Goal: Task Accomplishment & Management: Complete application form

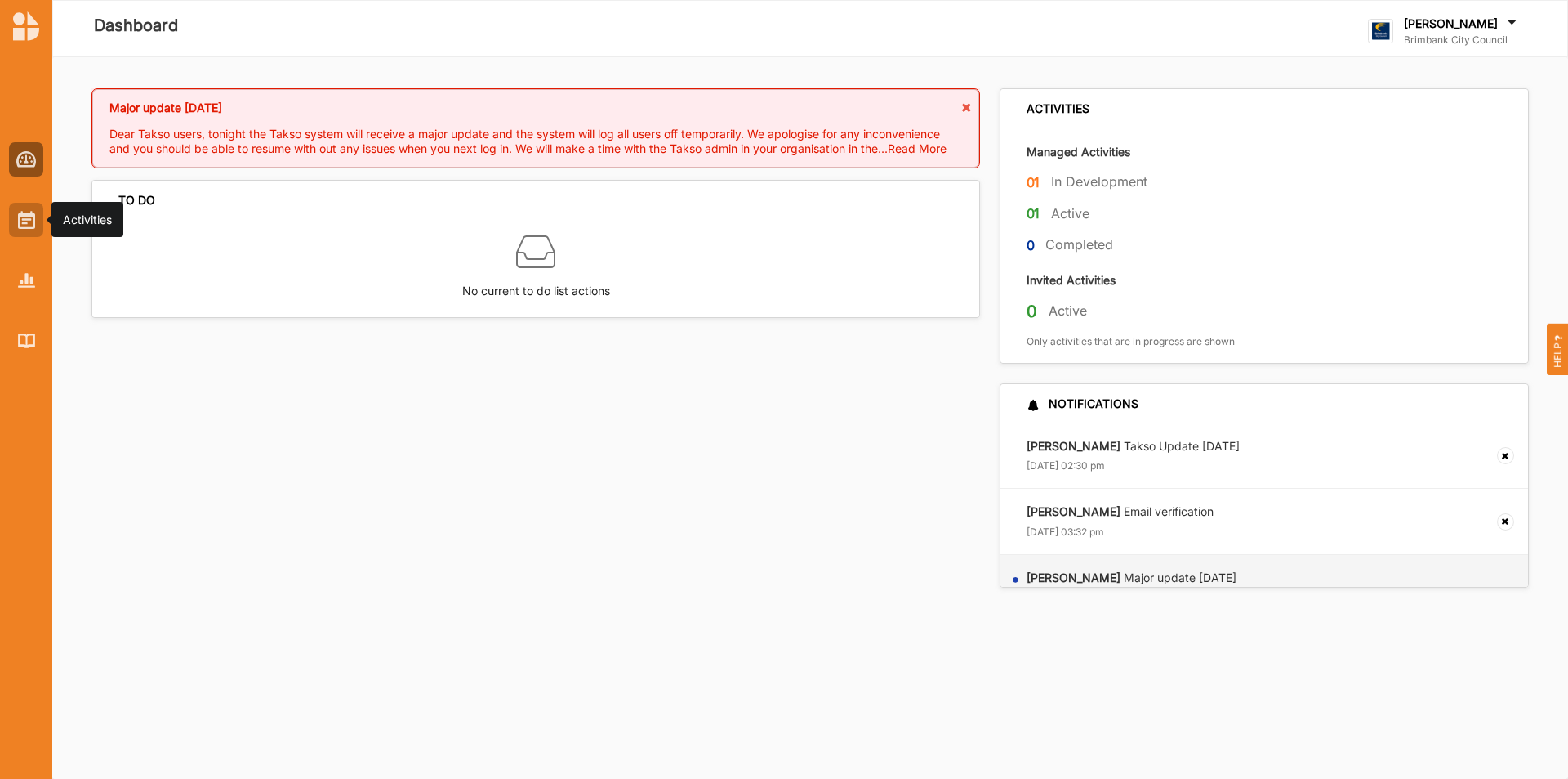
click at [29, 220] on img at bounding box center [27, 220] width 17 height 18
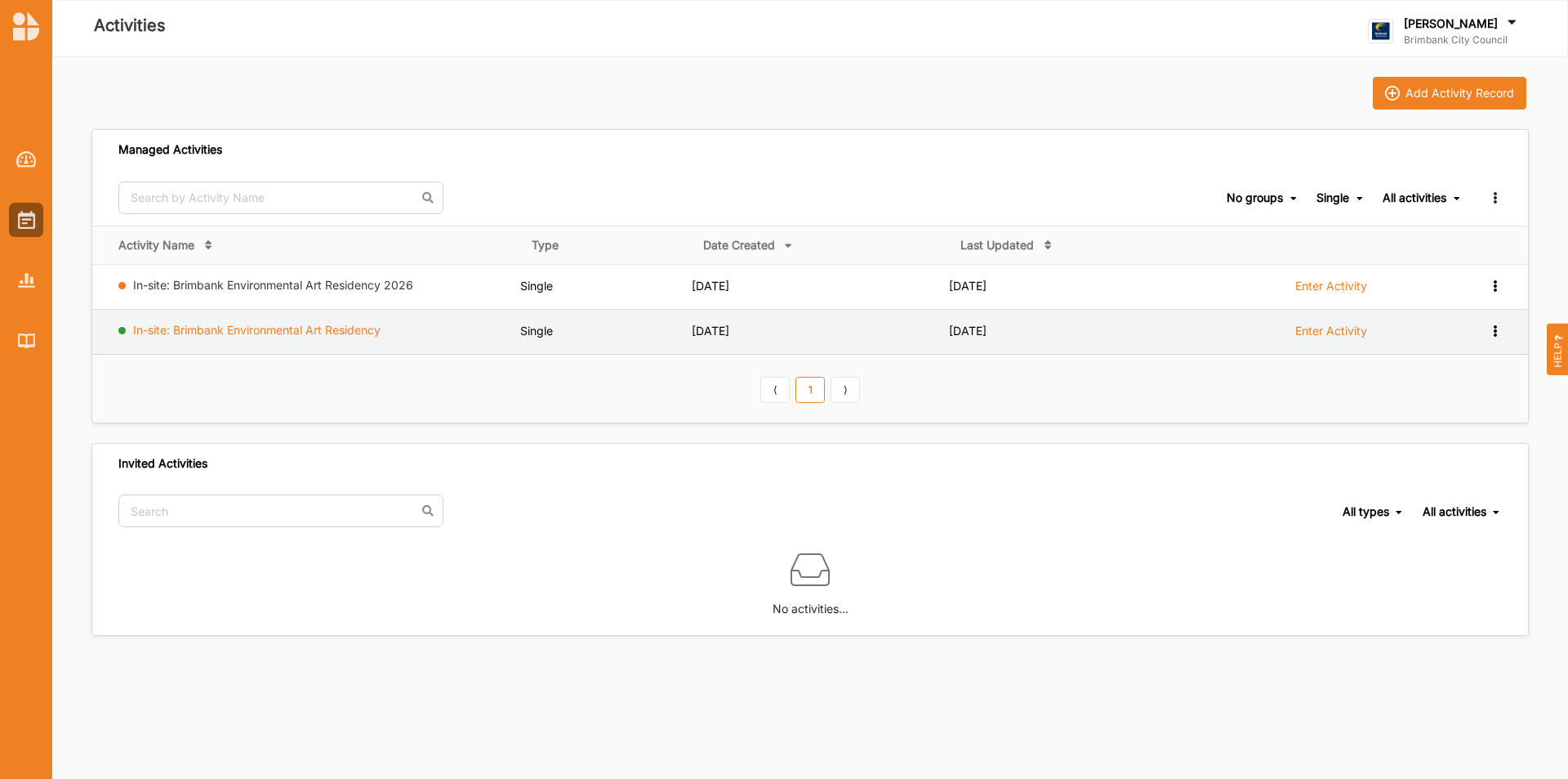
click at [218, 330] on link "In-site: Brimbank Environmental Art Residency" at bounding box center [257, 330] width 248 height 14
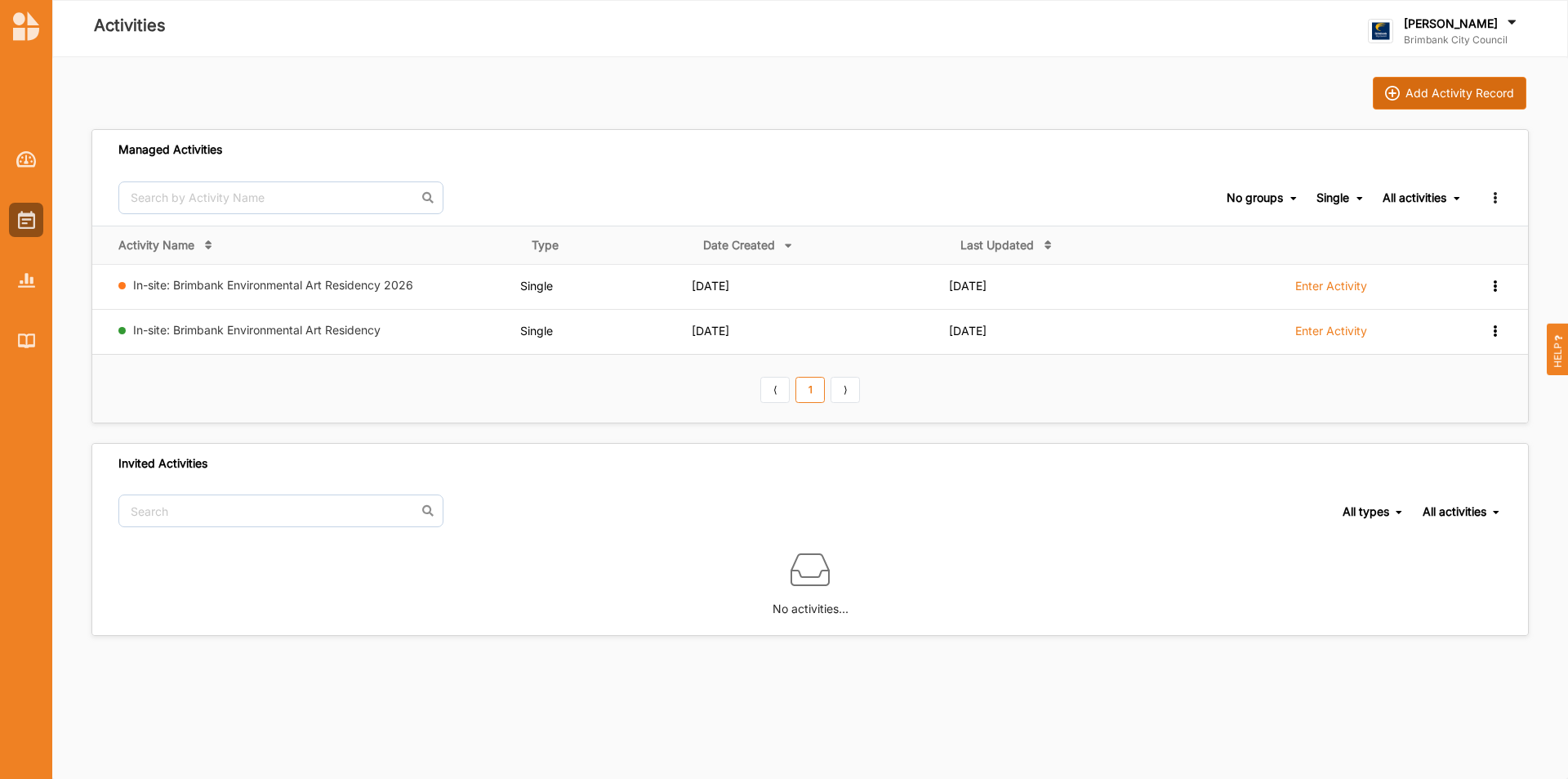
click at [1444, 97] on div "Add Activity Record" at bounding box center [1460, 93] width 109 height 15
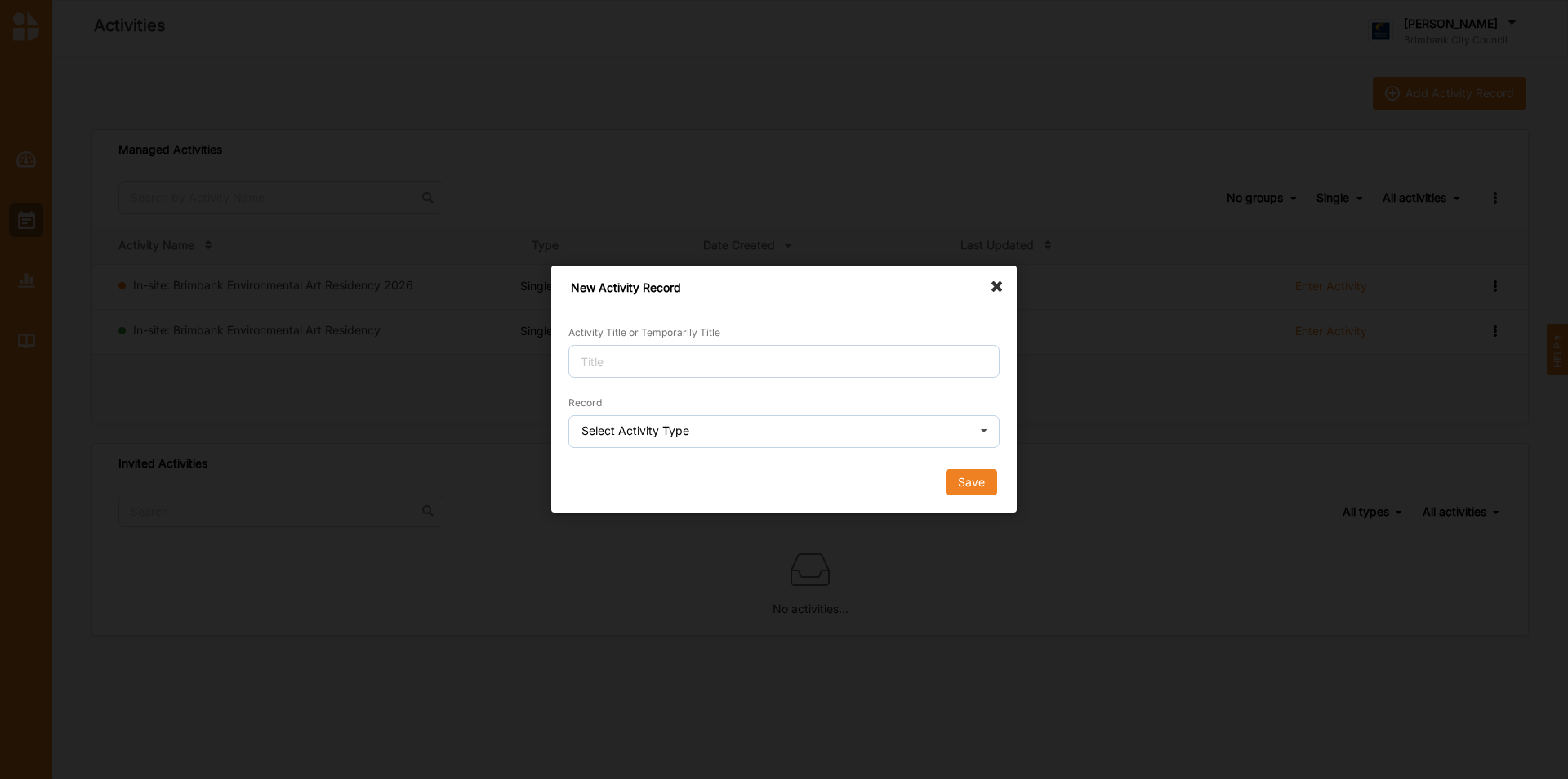
click at [981, 429] on icon at bounding box center [984, 433] width 25 height 33
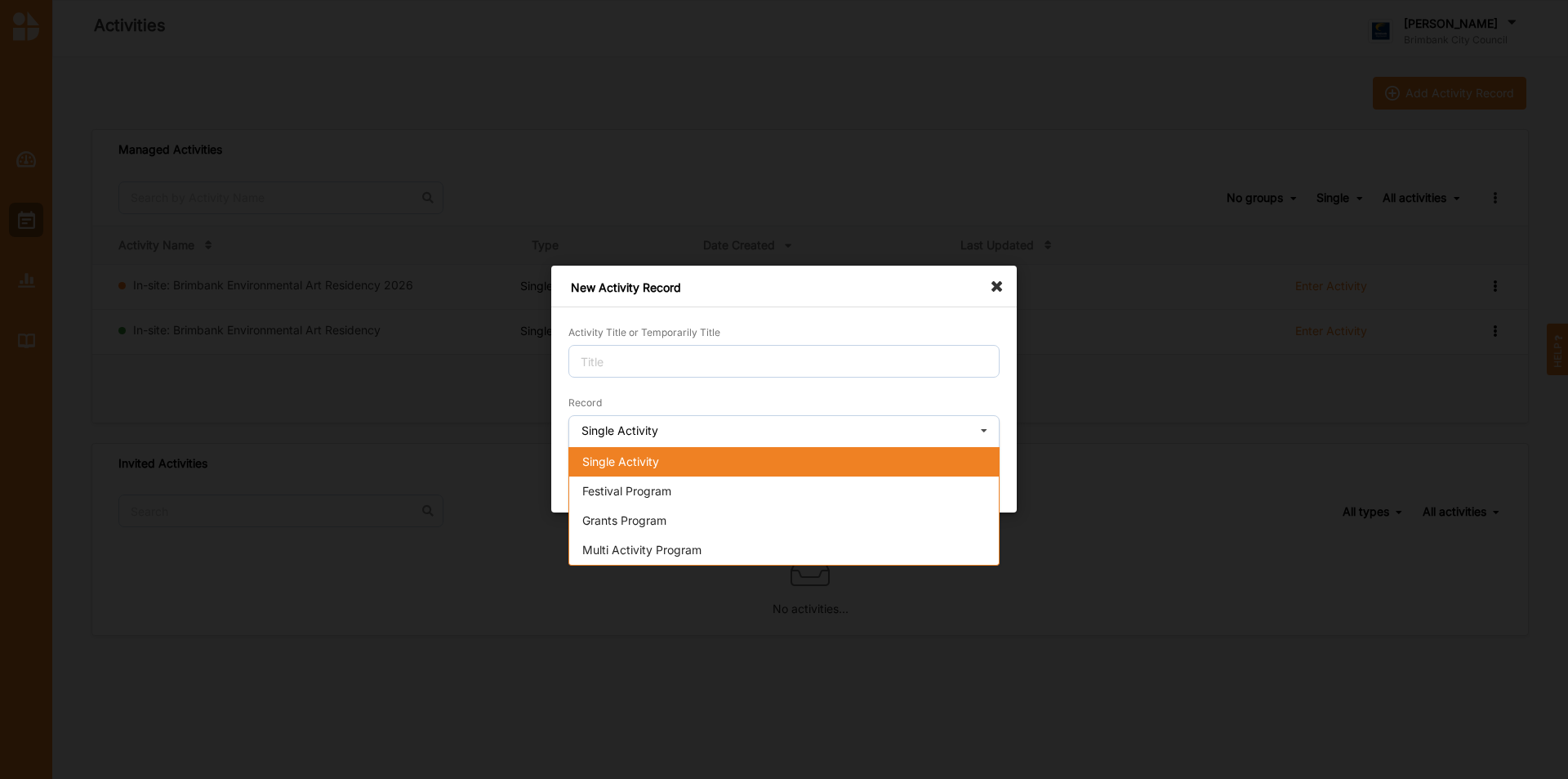
click at [843, 462] on div "Single Activity" at bounding box center [784, 461] width 430 height 29
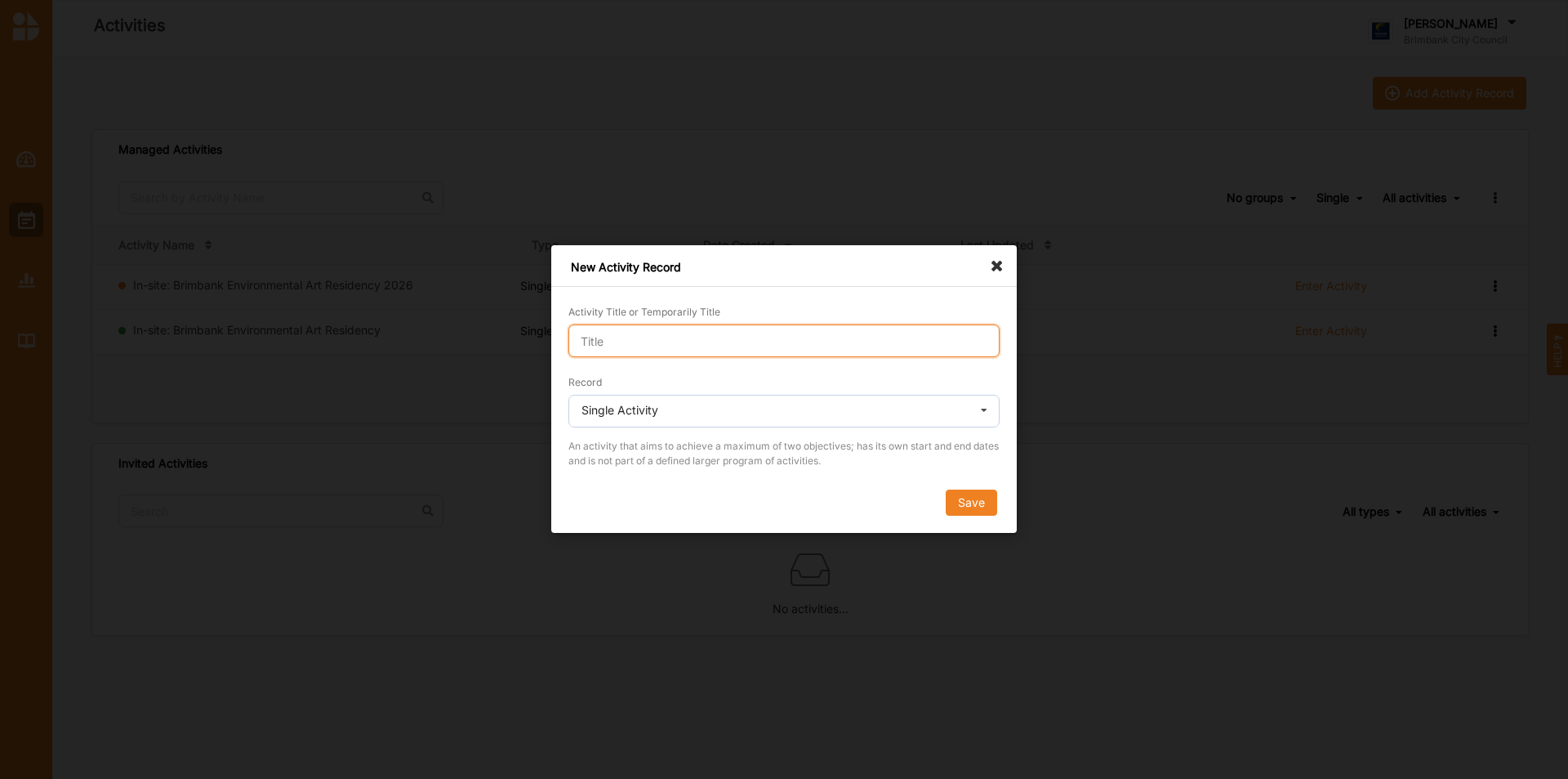
drag, startPoint x: 709, startPoint y: 335, endPoint x: 742, endPoint y: 337, distance: 33.1
click at [716, 337] on input "Activity Title or Temporarily Title" at bounding box center [783, 341] width 431 height 33
type input "In-site: Brimbank Environmental Art Residency!"
click at [971, 506] on button "Save" at bounding box center [972, 503] width 51 height 27
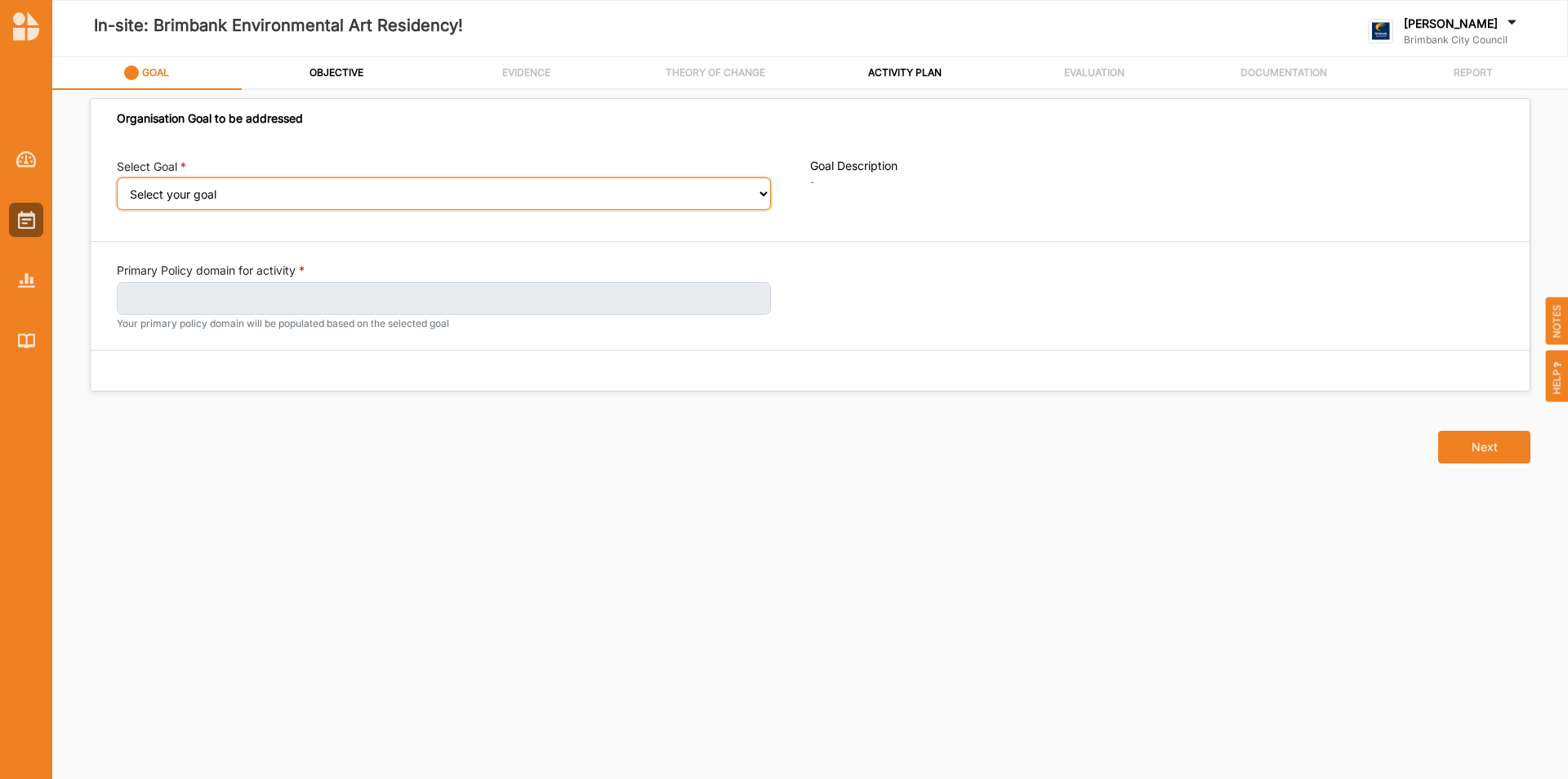
click at [762, 193] on select "Select your goal People and Community – a welcoming, safe and supported communi…" at bounding box center [444, 194] width 654 height 33
select select "241"
click at [117, 189] on select "Select your goal People and Community – a welcoming, safe and supported communi…" at bounding box center [444, 194] width 654 height 33
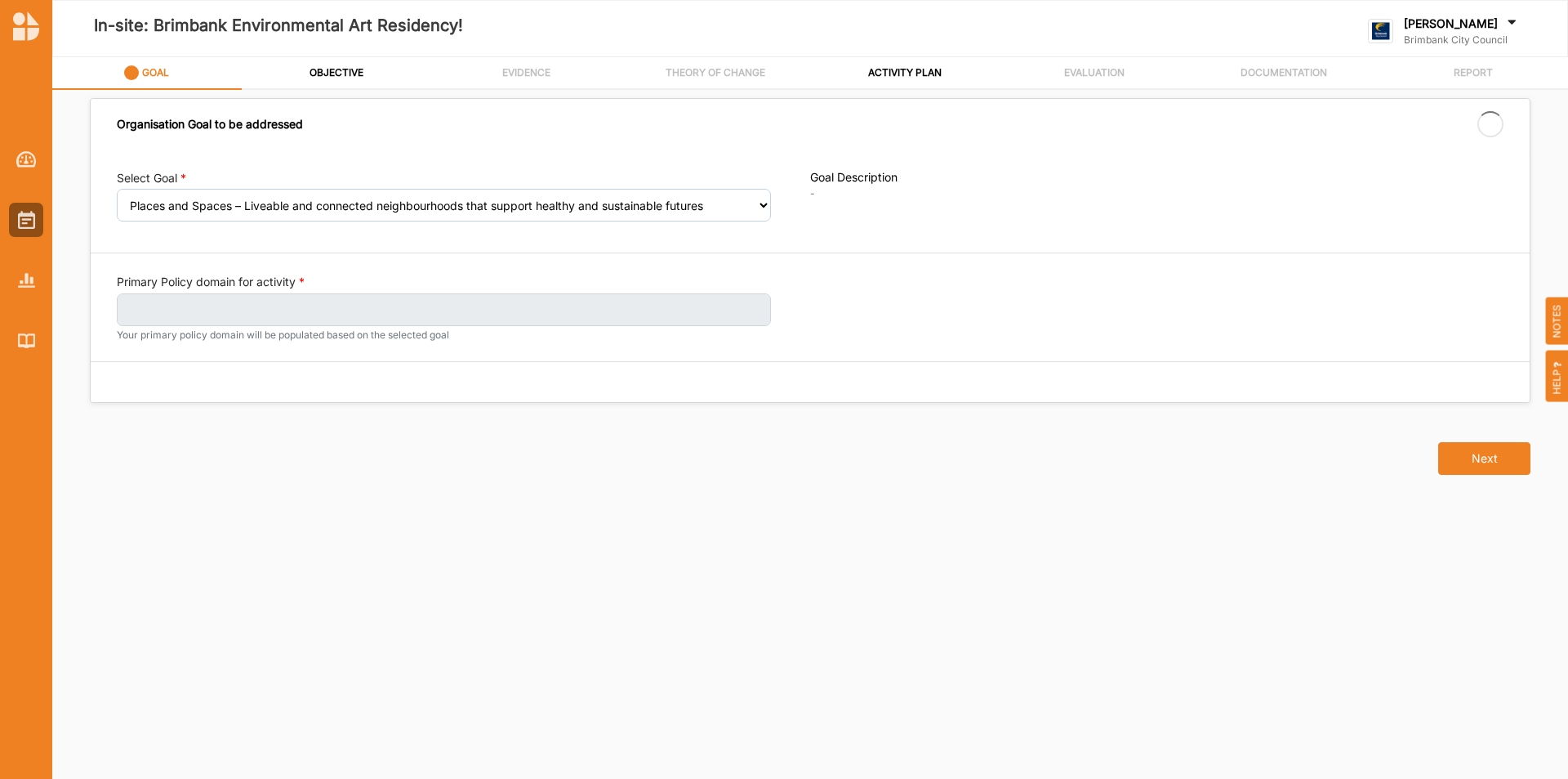
select select "241"
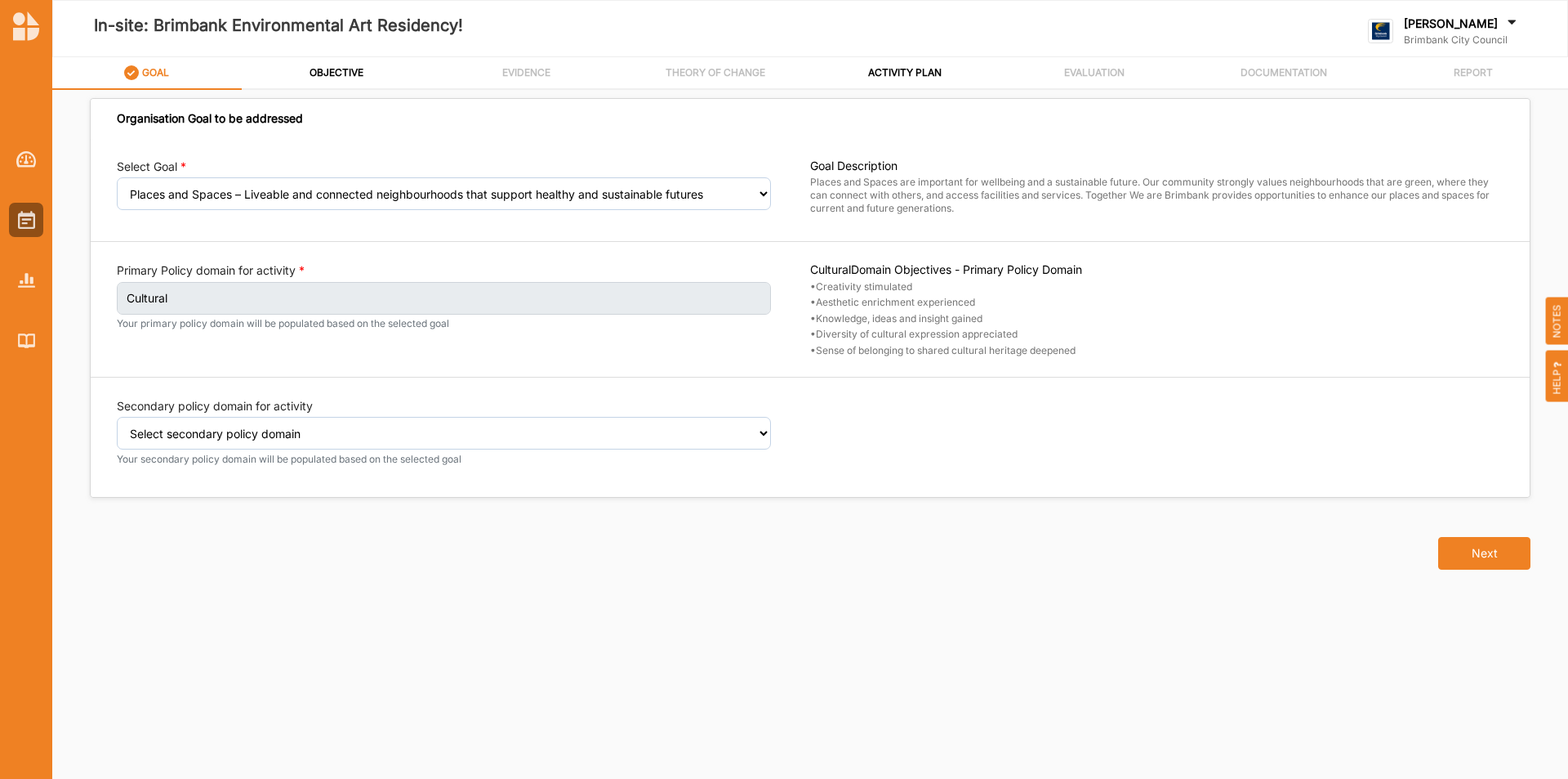
click at [600, 348] on div "Primary Policy domain for activity Cultural Your primary policy domain will be …" at bounding box center [464, 310] width 693 height 95
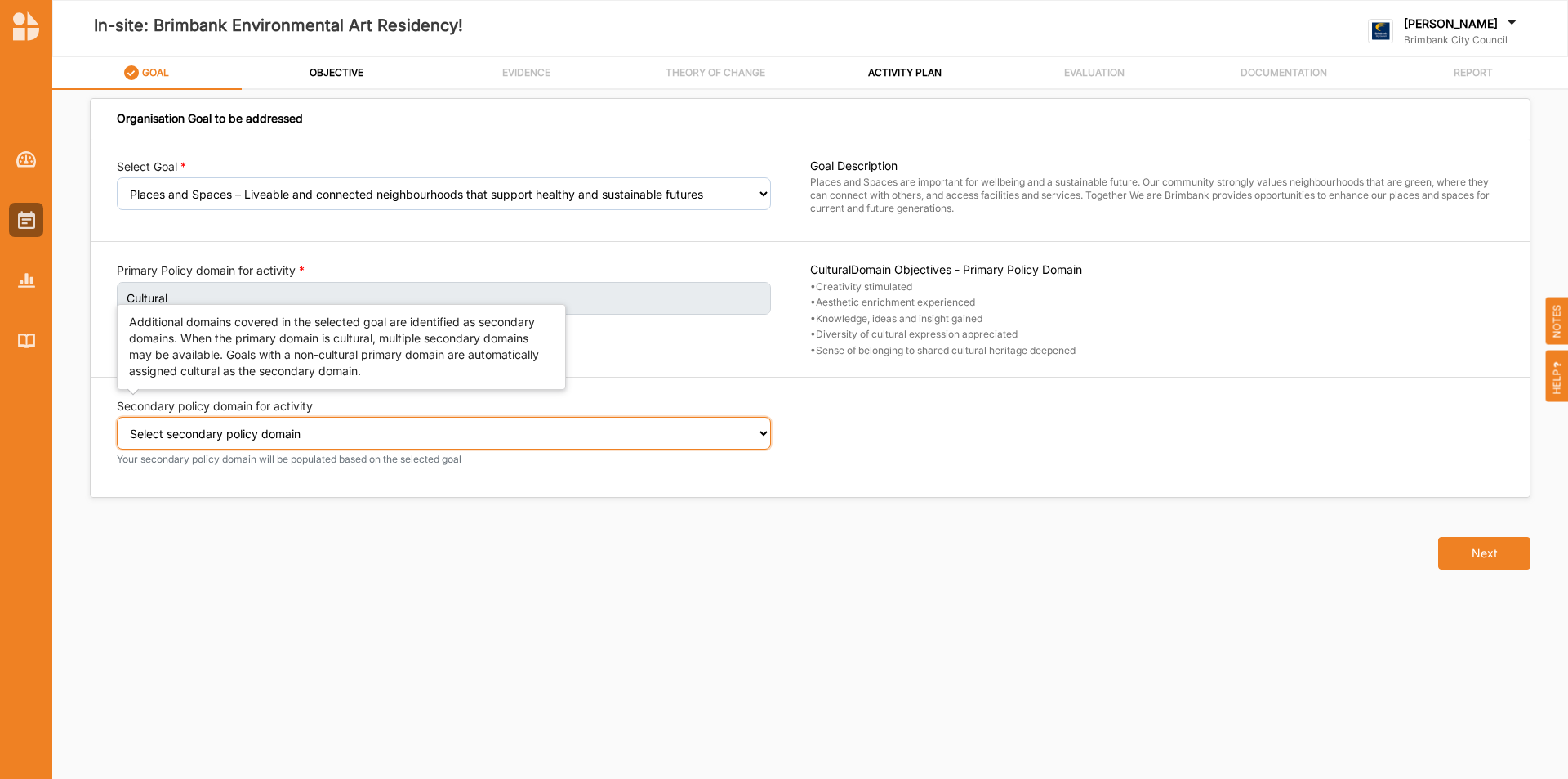
click at [743, 430] on select "Select secondary policy domain No second domain for this activity Social Enviro…" at bounding box center [444, 433] width 654 height 33
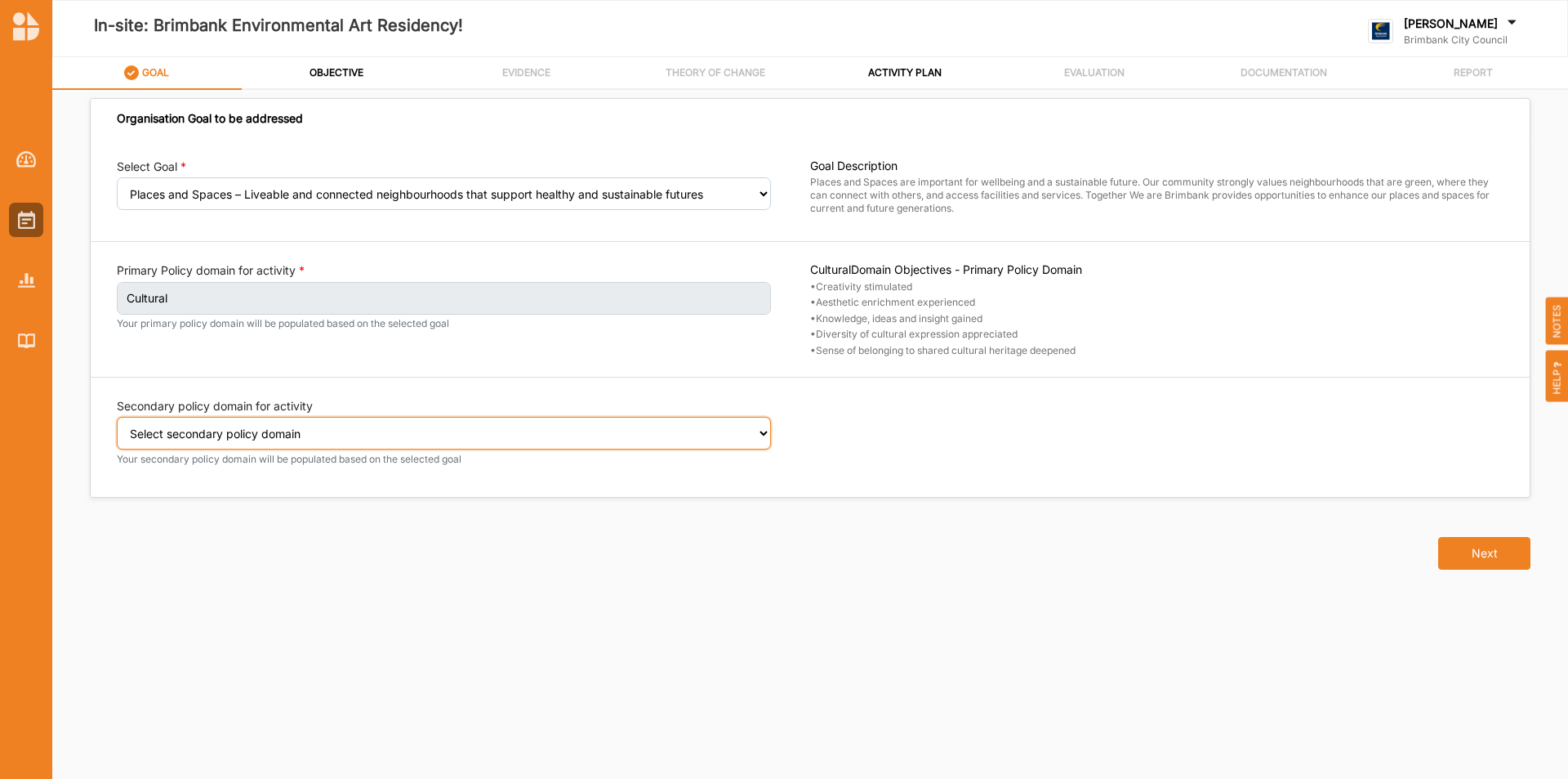
select select "5"
click at [117, 428] on select "Select secondary policy domain No second domain for this activity Social Enviro…" at bounding box center [444, 433] width 654 height 33
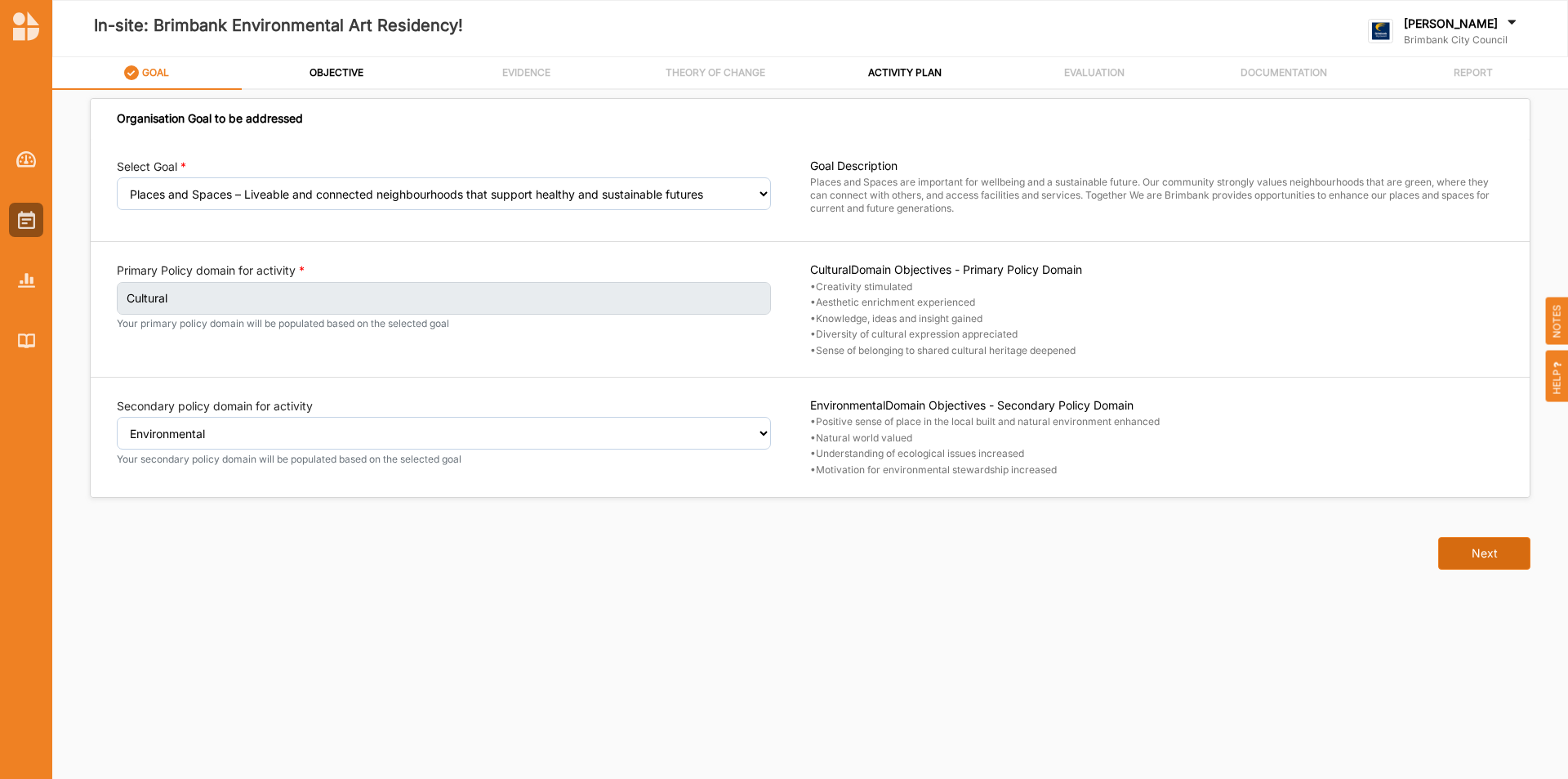
click at [1481, 550] on button "Next" at bounding box center [1484, 554] width 92 height 33
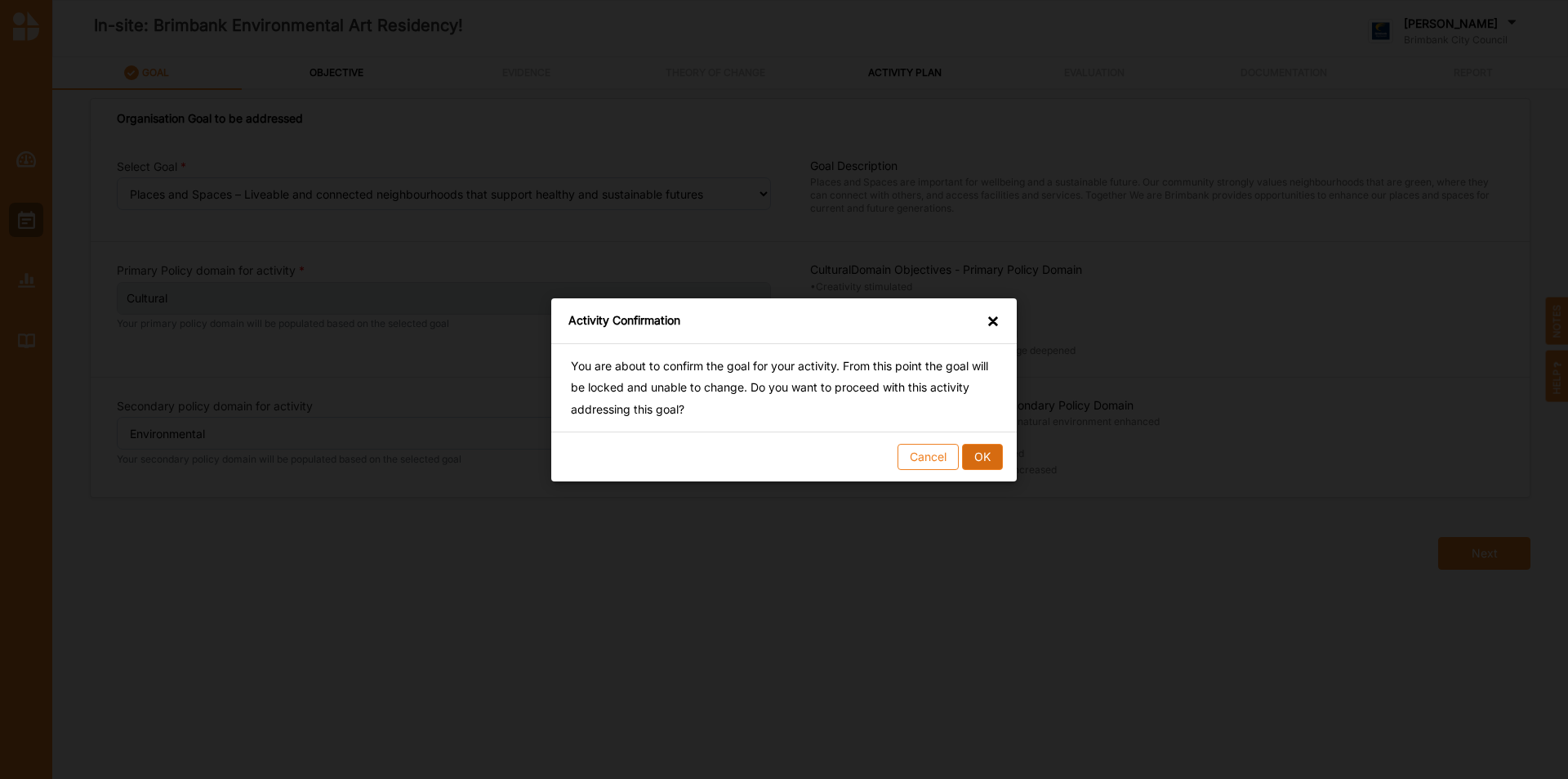
click at [987, 449] on button "OK" at bounding box center [983, 456] width 41 height 27
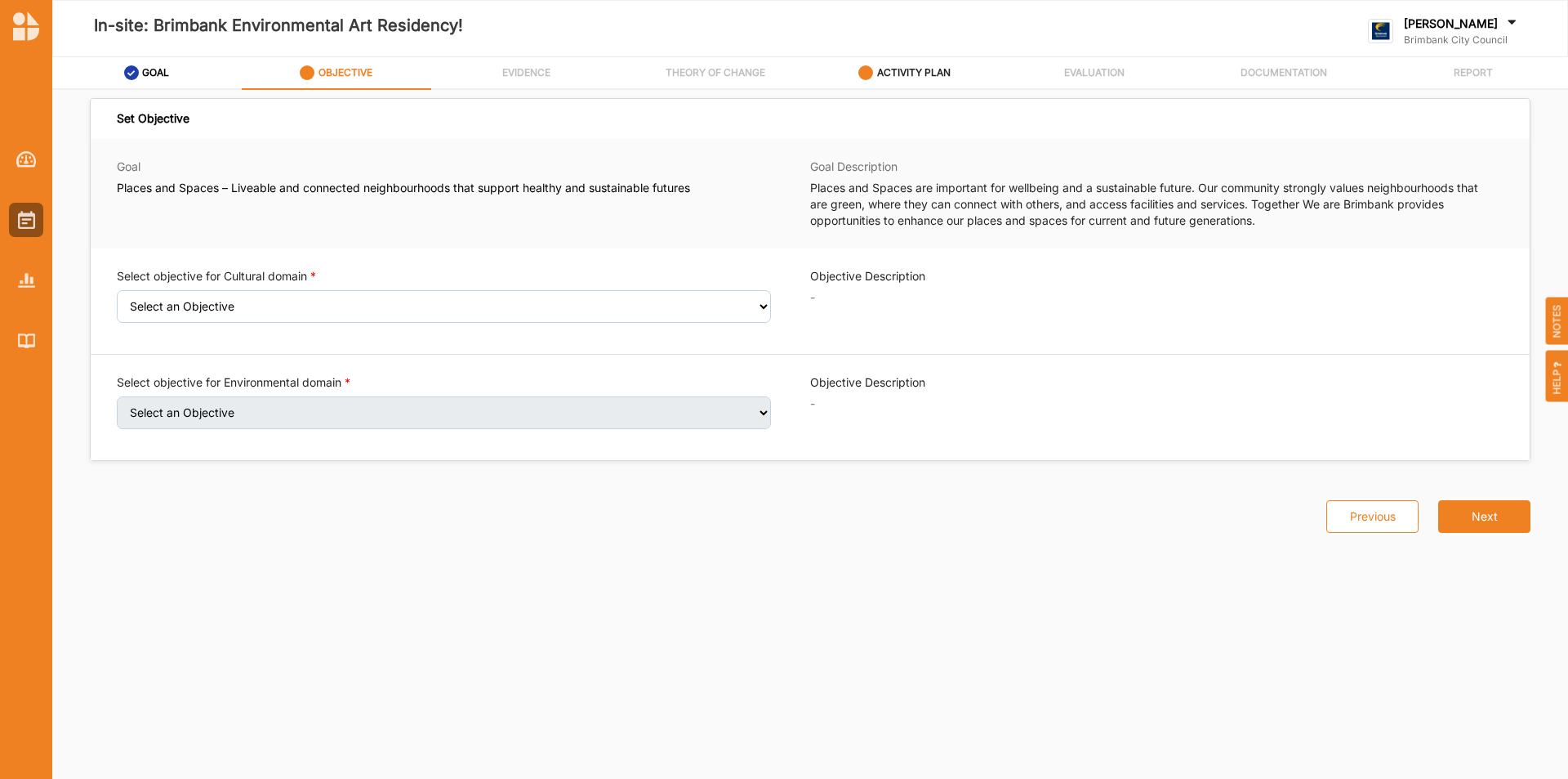
click at [915, 81] on div "ACTIVITY PLAN" at bounding box center [904, 72] width 92 height 29
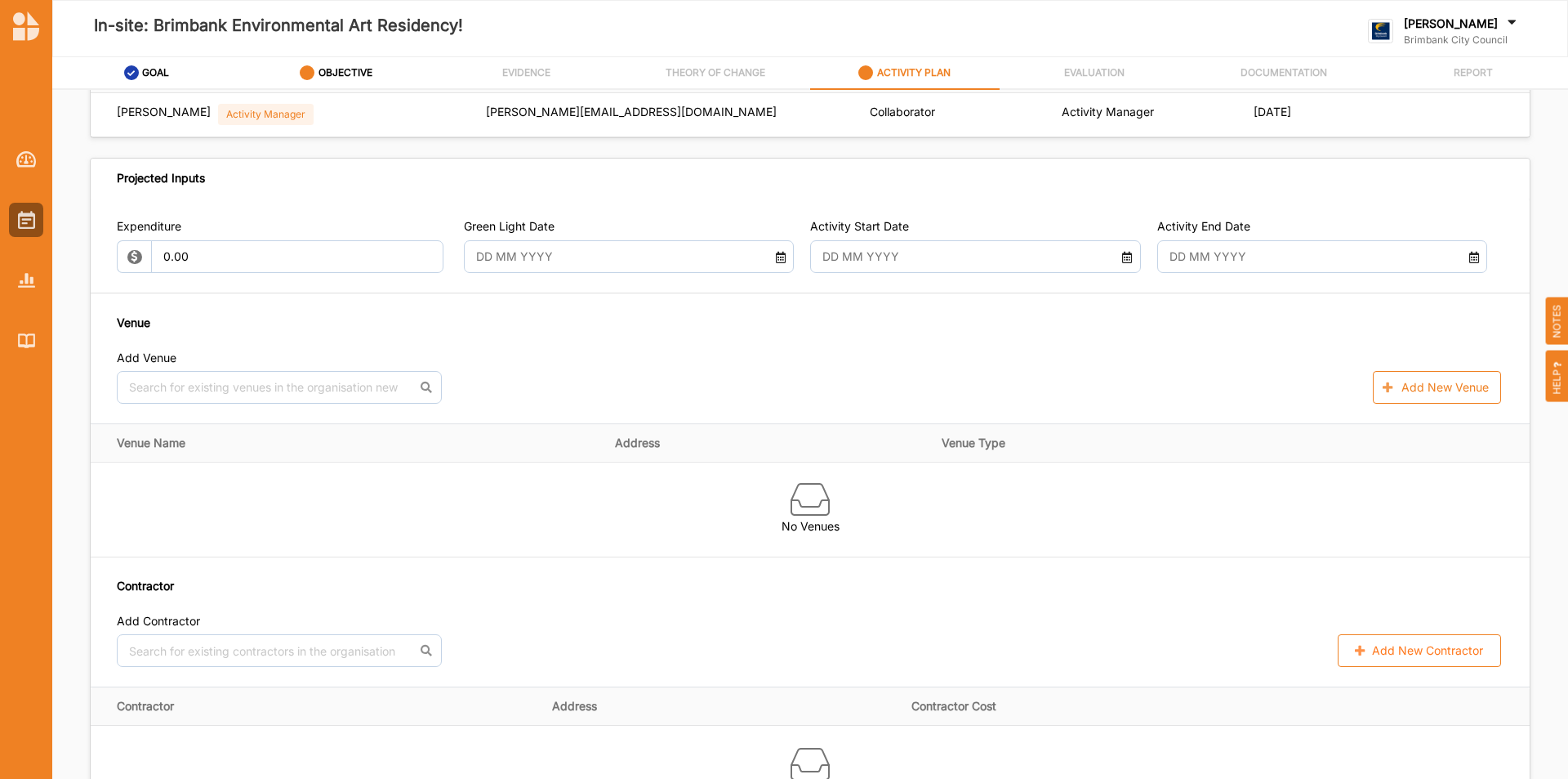
scroll to position [981, 0]
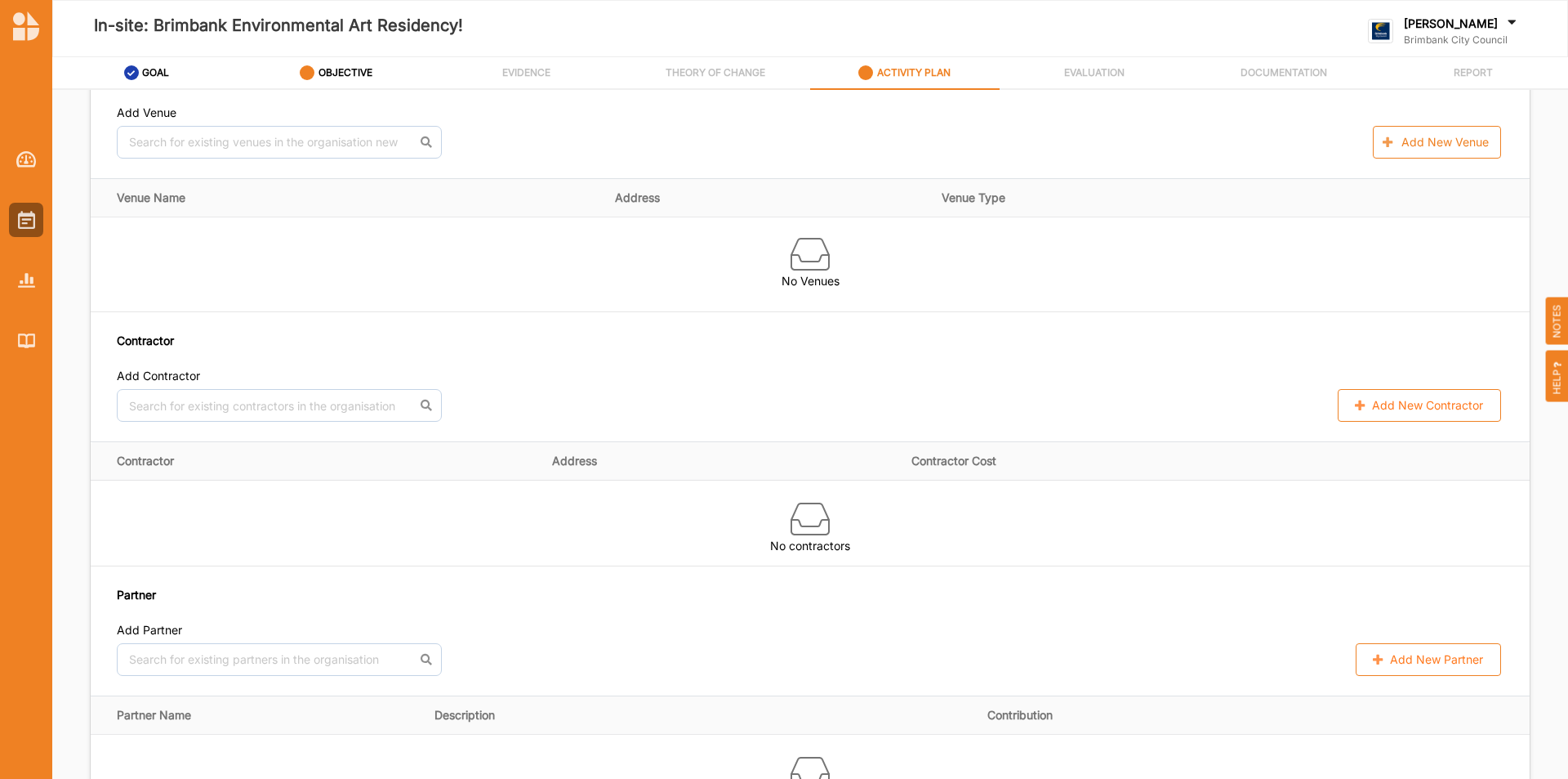
drag, startPoint x: 1438, startPoint y: 31, endPoint x: 1447, endPoint y: 27, distance: 9.8
click at [1445, 27] on div "[PERSON_NAME]" at bounding box center [1462, 25] width 116 height 18
click at [1451, 203] on div "Log Out" at bounding box center [1453, 202] width 142 height 15
